Goal: Information Seeking & Learning: Learn about a topic

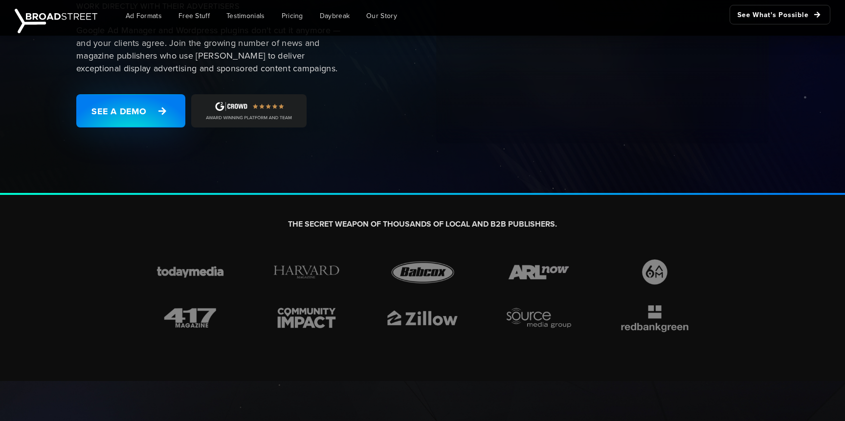
scroll to position [106, 0]
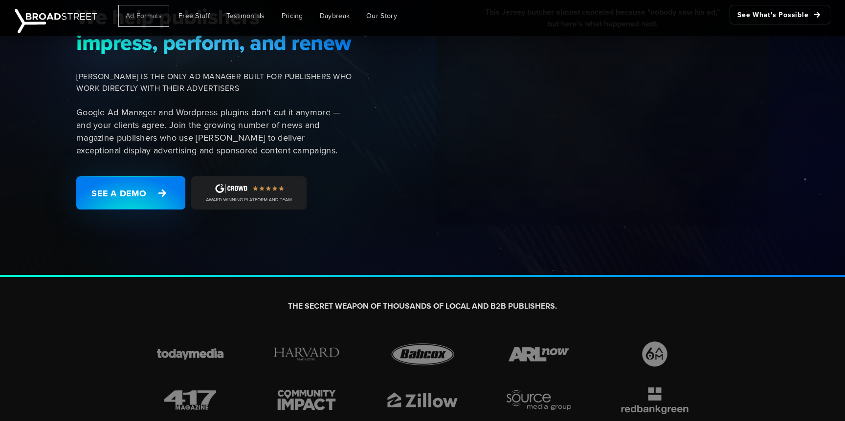
click at [146, 14] on span "Ad Formats" at bounding box center [144, 16] width 36 height 10
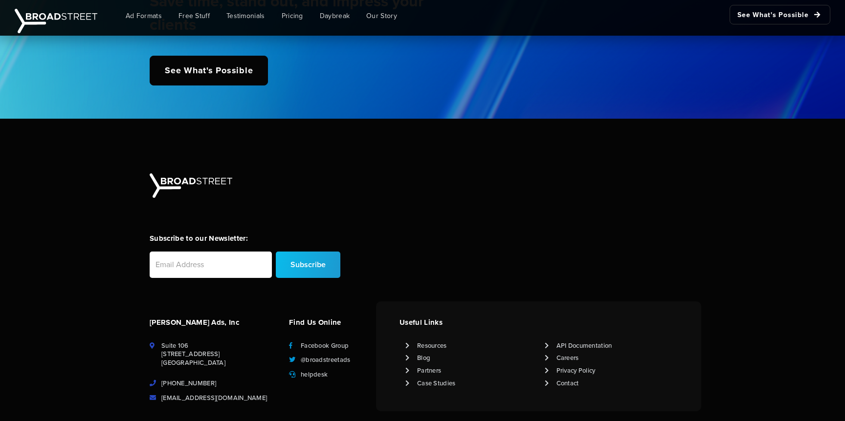
scroll to position [2428, 0]
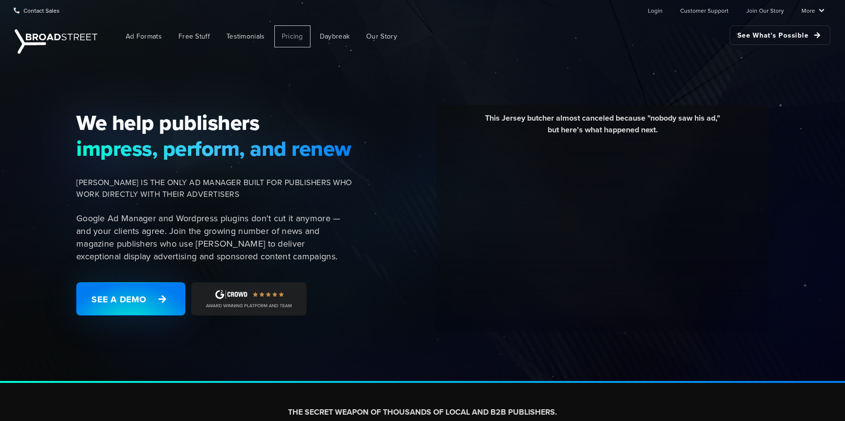
click at [289, 34] on span "Pricing" at bounding box center [293, 36] width 22 height 10
